Goal: Use online tool/utility: Utilize a website feature to perform a specific function

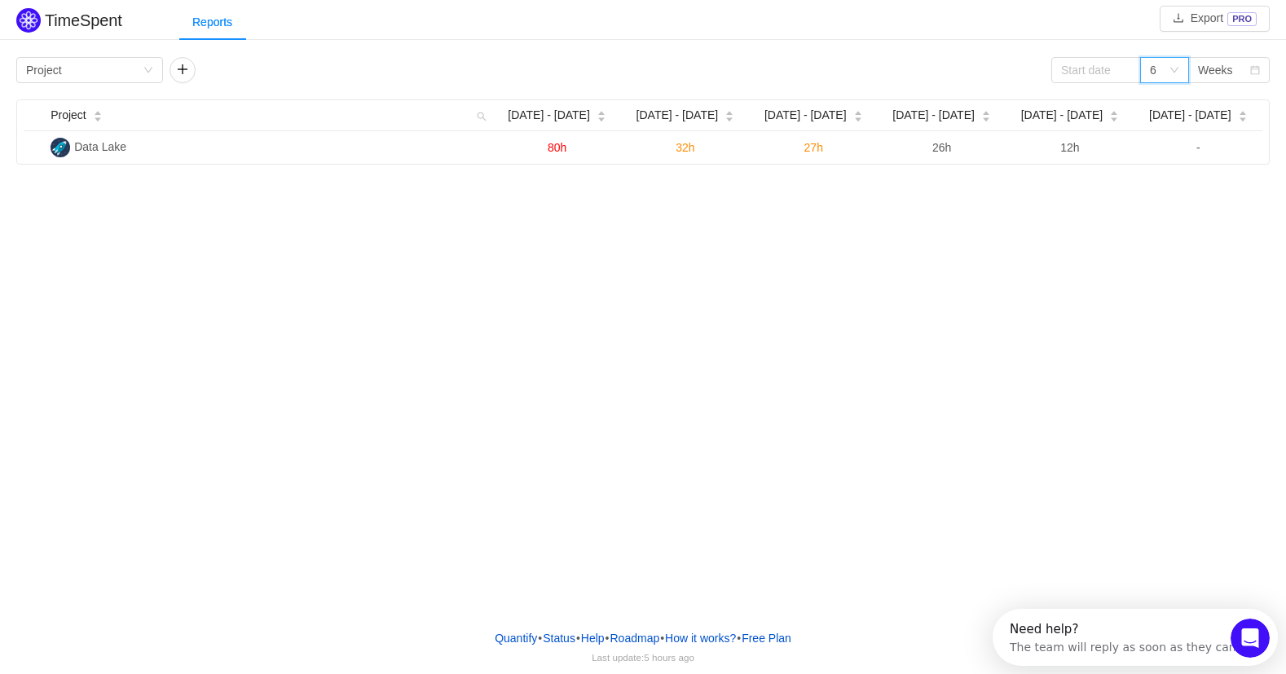
click at [1173, 70] on icon "icon: down" at bounding box center [1174, 70] width 10 height 10
click at [1167, 181] on li "12" at bounding box center [1164, 181] width 49 height 26
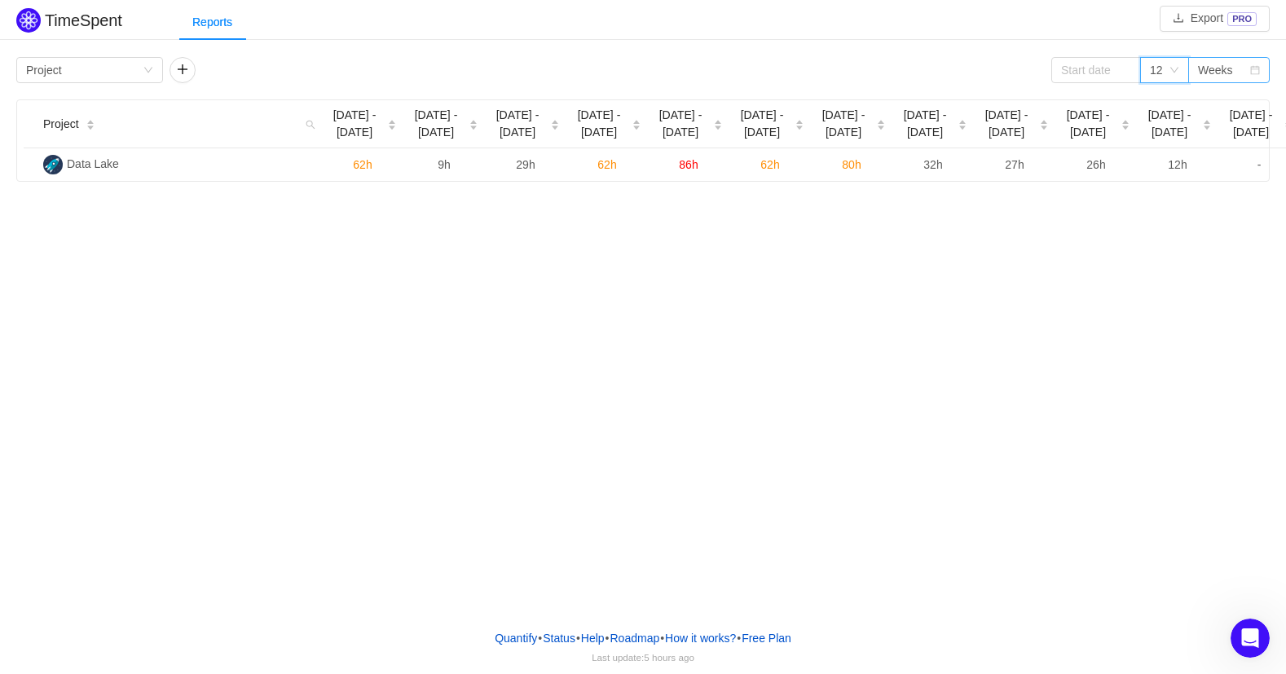
click at [1211, 72] on div "Weeks" at bounding box center [1215, 70] width 35 height 24
click at [1222, 125] on li "Months" at bounding box center [1228, 129] width 81 height 26
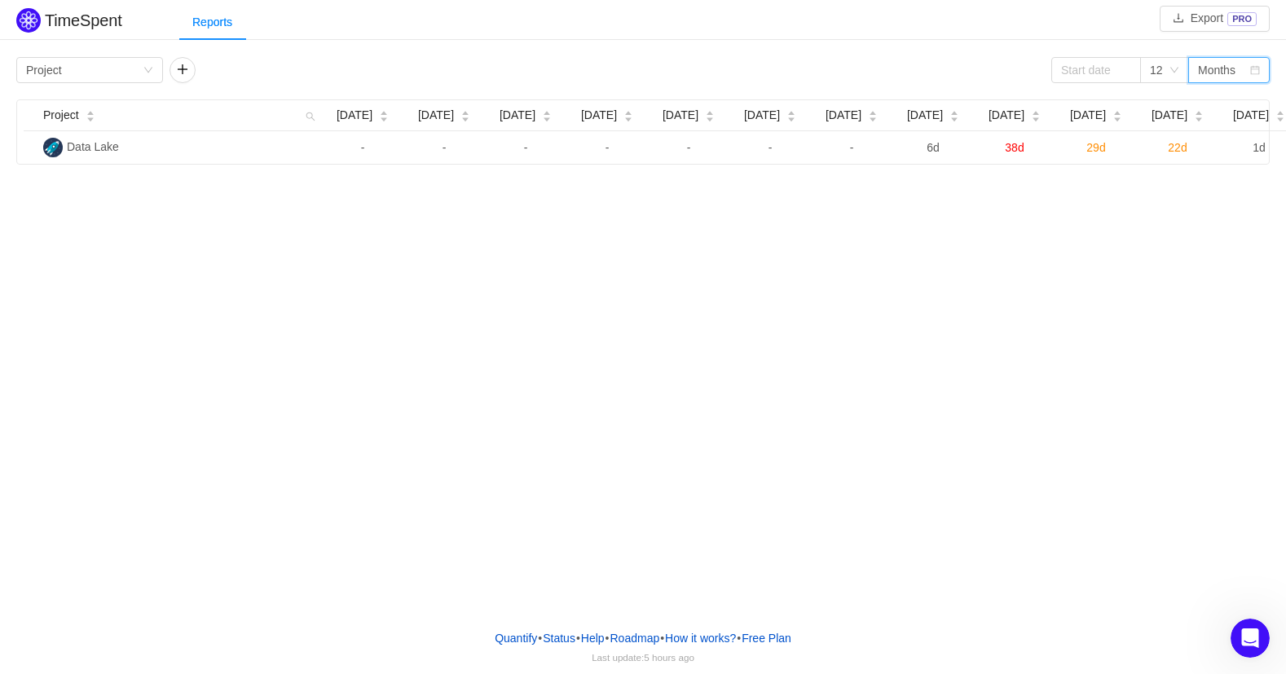
click at [1218, 67] on div "Months" at bounding box center [1216, 70] width 37 height 24
click at [1215, 150] on li "Quarters" at bounding box center [1228, 155] width 81 height 26
click at [1217, 68] on div "Quarters" at bounding box center [1220, 70] width 44 height 24
click at [1211, 97] on li "Weeks" at bounding box center [1228, 103] width 81 height 26
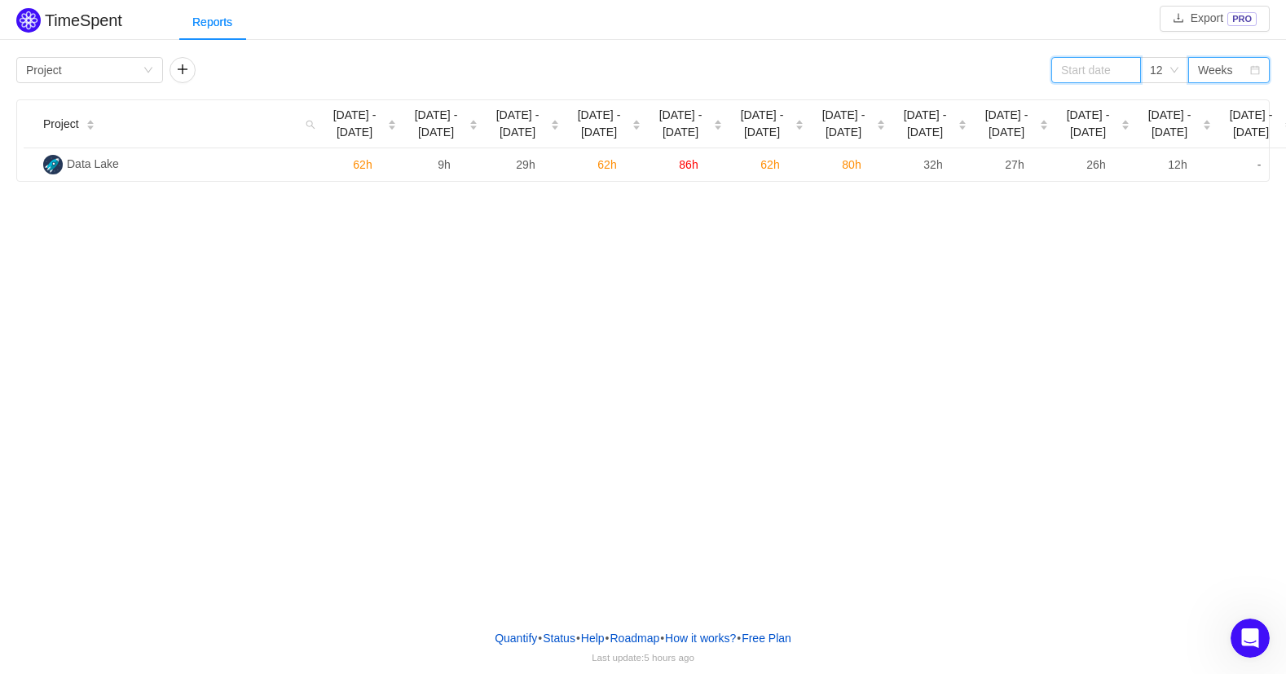
click at [1092, 73] on input at bounding box center [1096, 70] width 90 height 26
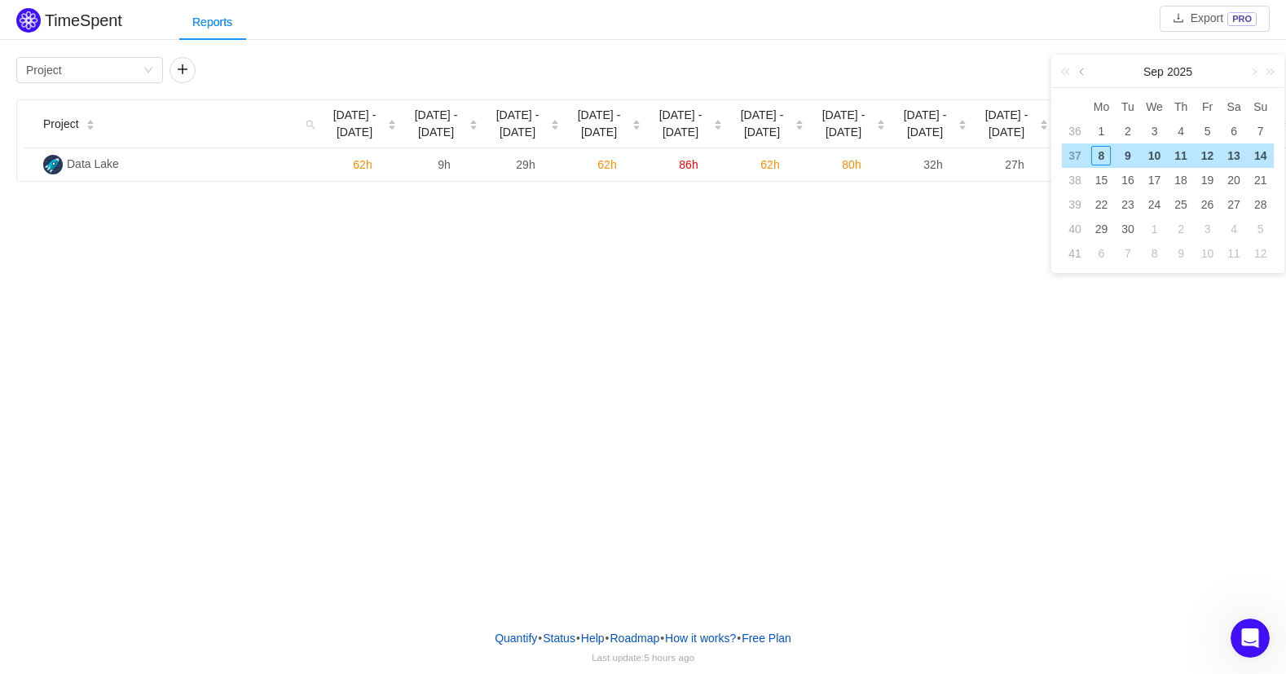
click at [1084, 71] on link at bounding box center [1082, 71] width 15 height 33
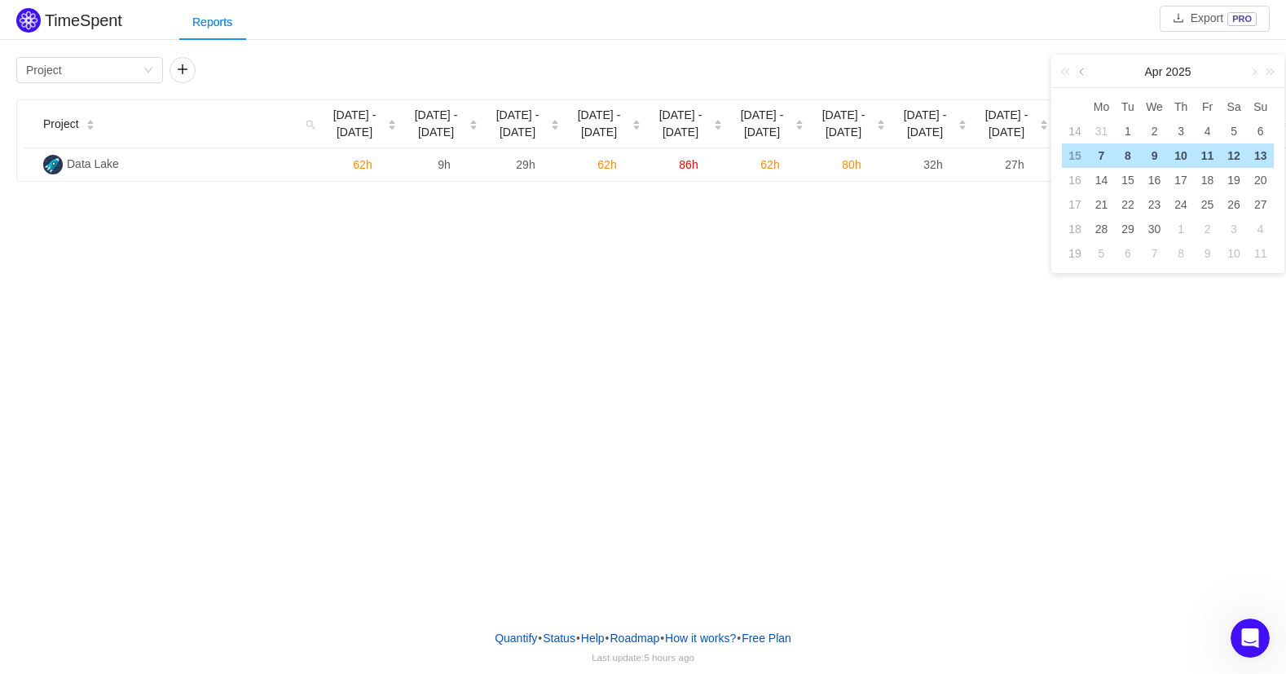
click at [1084, 71] on link at bounding box center [1082, 71] width 15 height 33
click at [1252, 69] on link at bounding box center [1252, 71] width 15 height 33
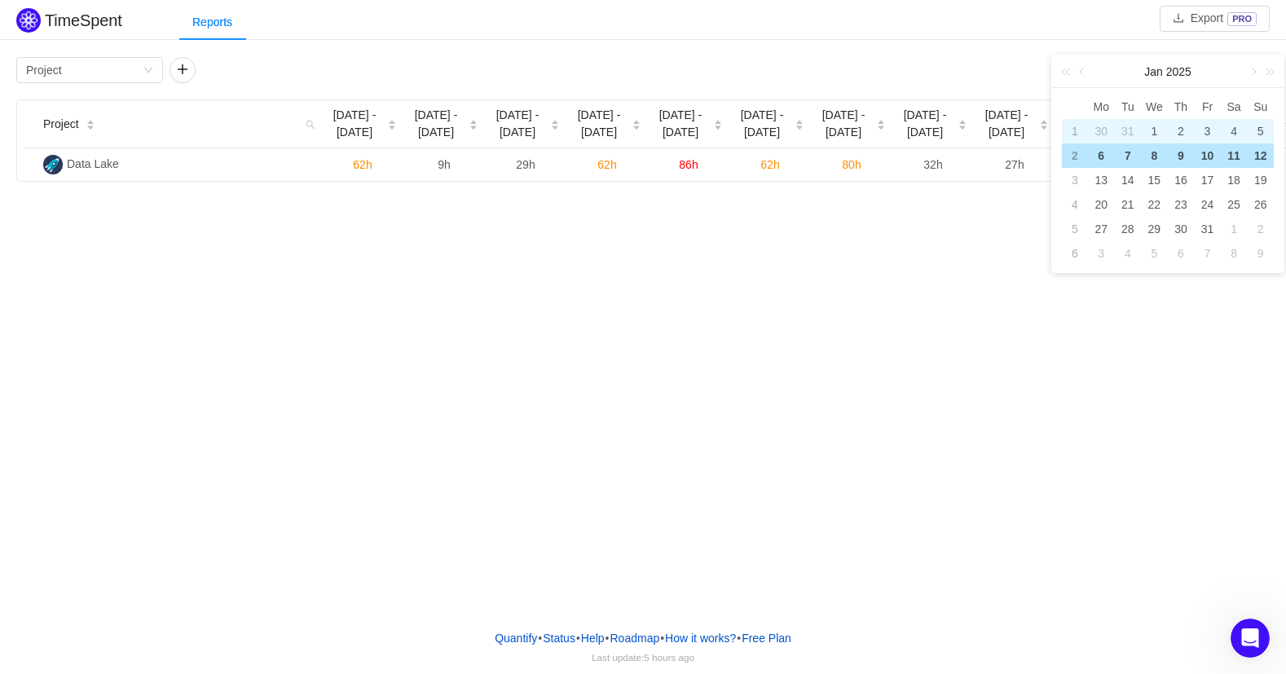
click at [1153, 132] on div "1" at bounding box center [1154, 131] width 20 height 20
type input "[DATE]"
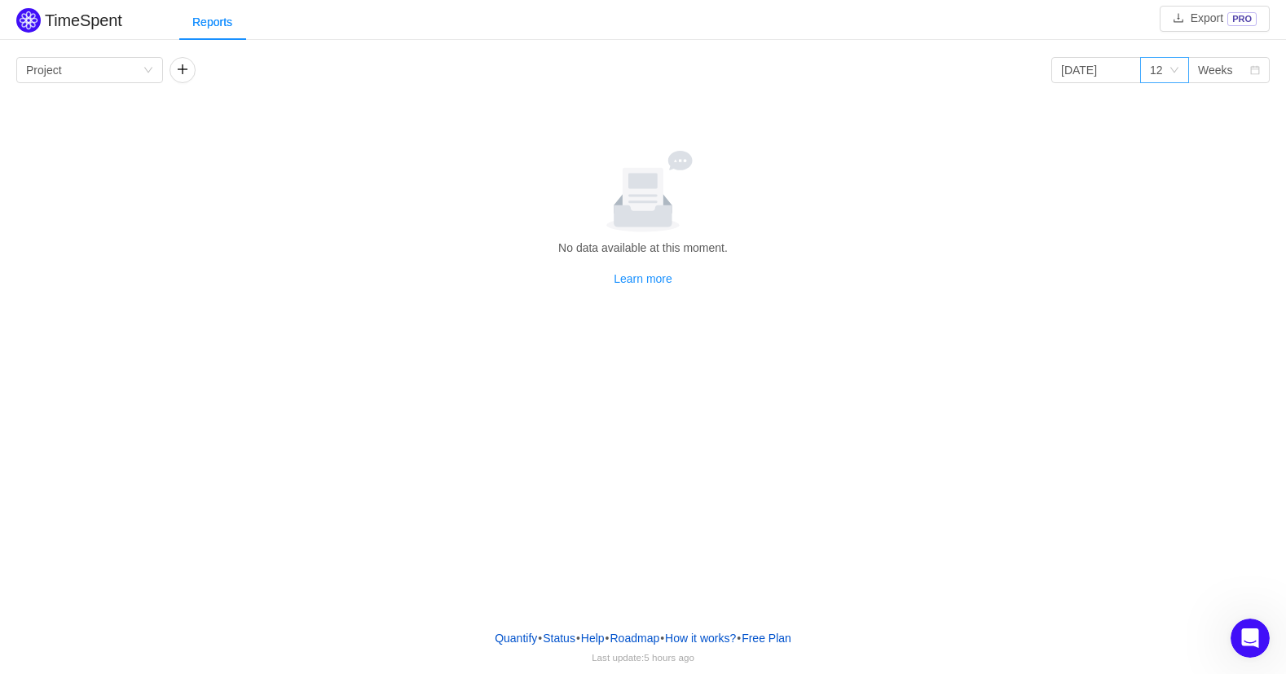
click at [1176, 75] on icon "icon: down" at bounding box center [1174, 70] width 10 height 11
click at [1164, 104] on li "3" at bounding box center [1164, 103] width 49 height 26
click at [1120, 78] on input "[DATE]" at bounding box center [1096, 70] width 90 height 26
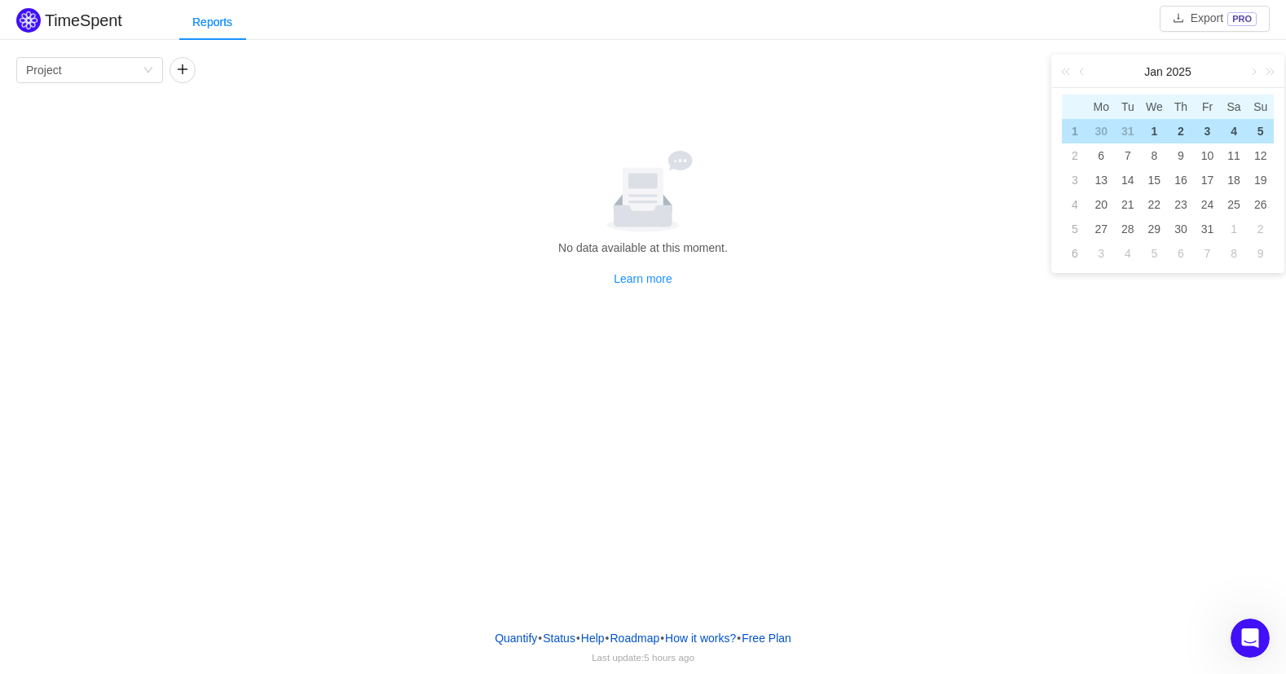
click at [1094, 101] on span "Mo" at bounding box center [1101, 106] width 27 height 15
